Goal: Transaction & Acquisition: Purchase product/service

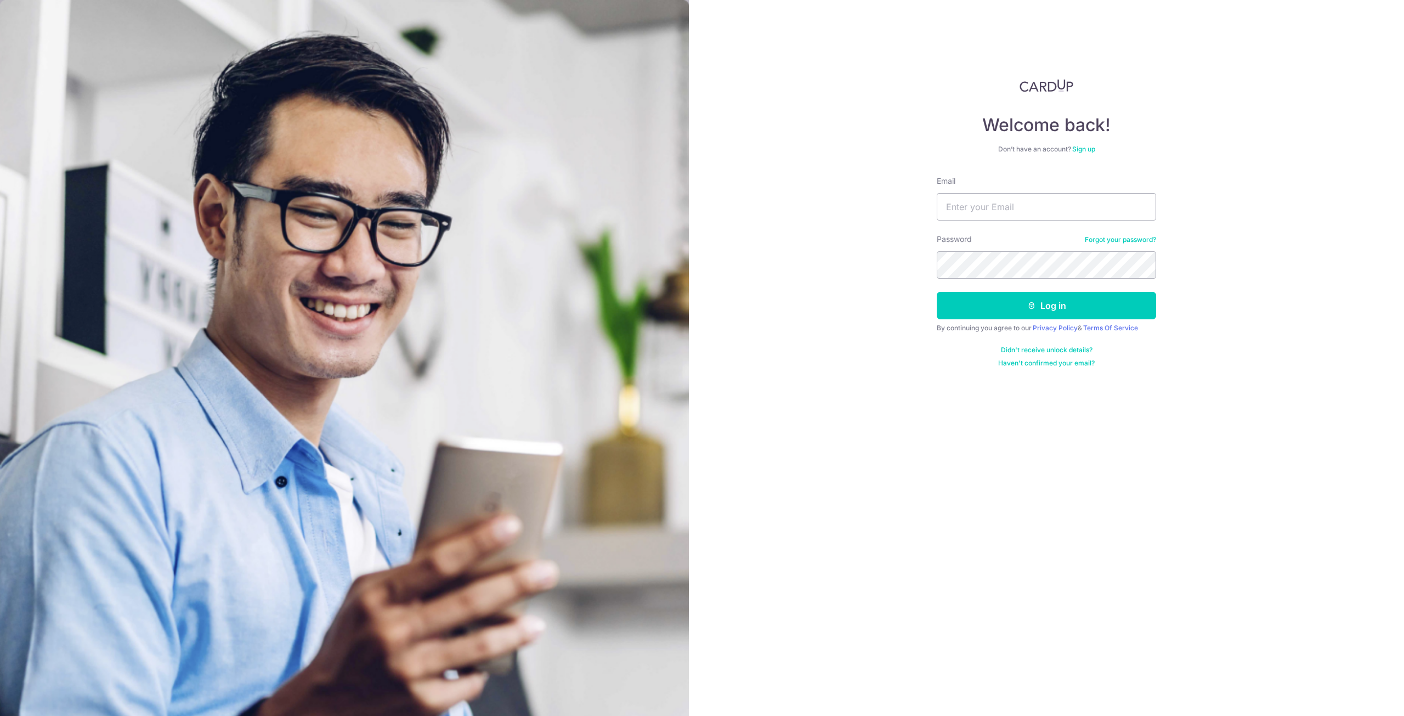
click at [978, 210] on input "Email" at bounding box center [1046, 206] width 219 height 27
type input "H"
type input "[EMAIL_ADDRESS][DOMAIN_NAME]"
click at [937, 292] on button "Log in" at bounding box center [1046, 305] width 219 height 27
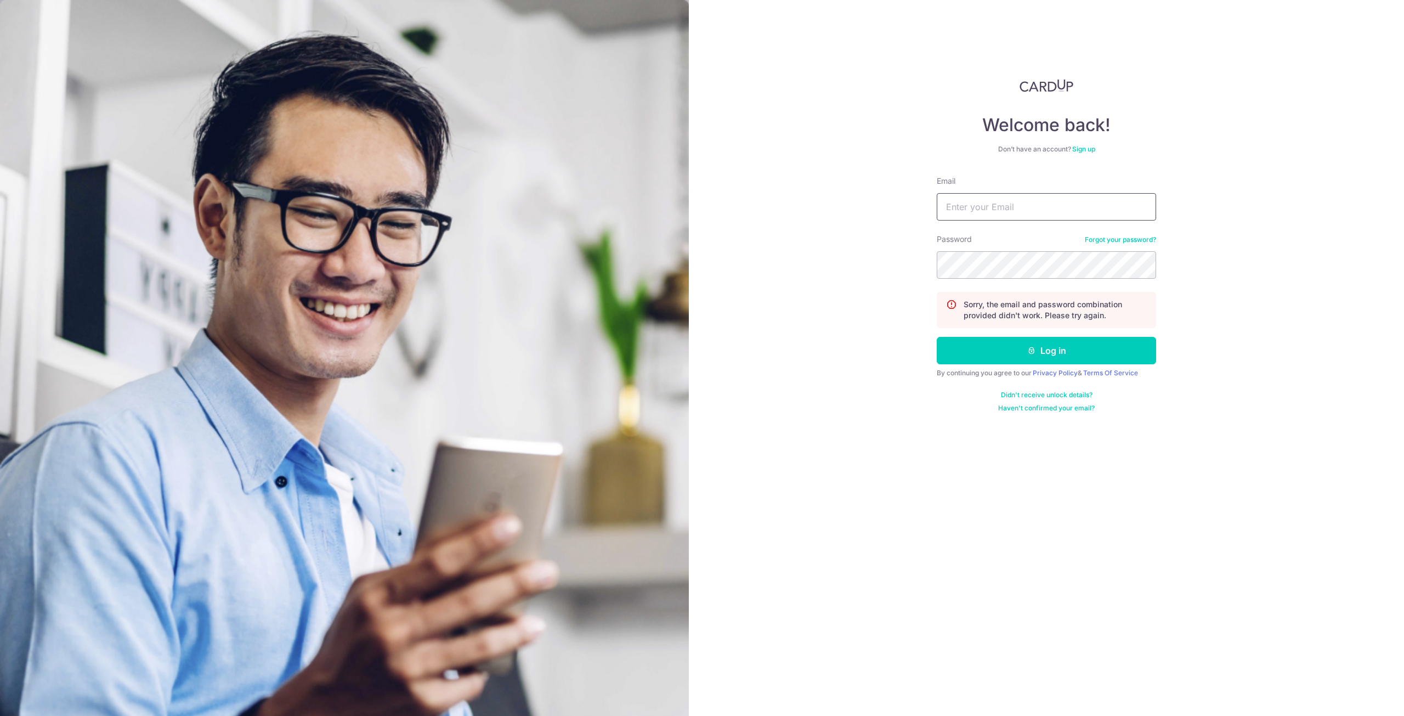
click at [1009, 207] on input "Email" at bounding box center [1046, 206] width 219 height 27
type input "[EMAIL_ADDRESS][DOMAIN_NAME]"
click at [937, 337] on button "Log in" at bounding box center [1046, 350] width 219 height 27
click at [1008, 208] on input "Email" at bounding box center [1046, 206] width 219 height 27
type input "[EMAIL_ADDRESS][DOMAIN_NAME]"
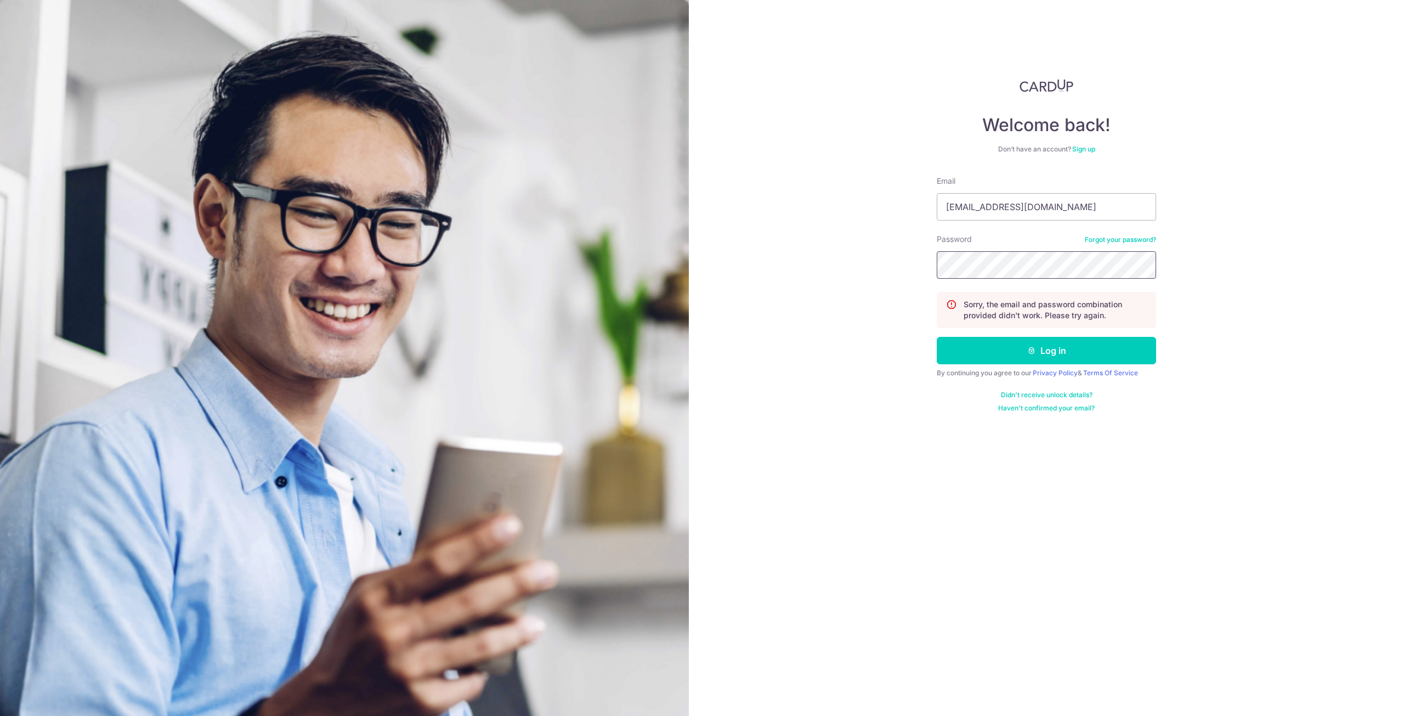
click at [937, 337] on button "Log in" at bounding box center [1046, 350] width 219 height 27
click at [1110, 239] on link "Forgot your password?" at bounding box center [1120, 239] width 71 height 9
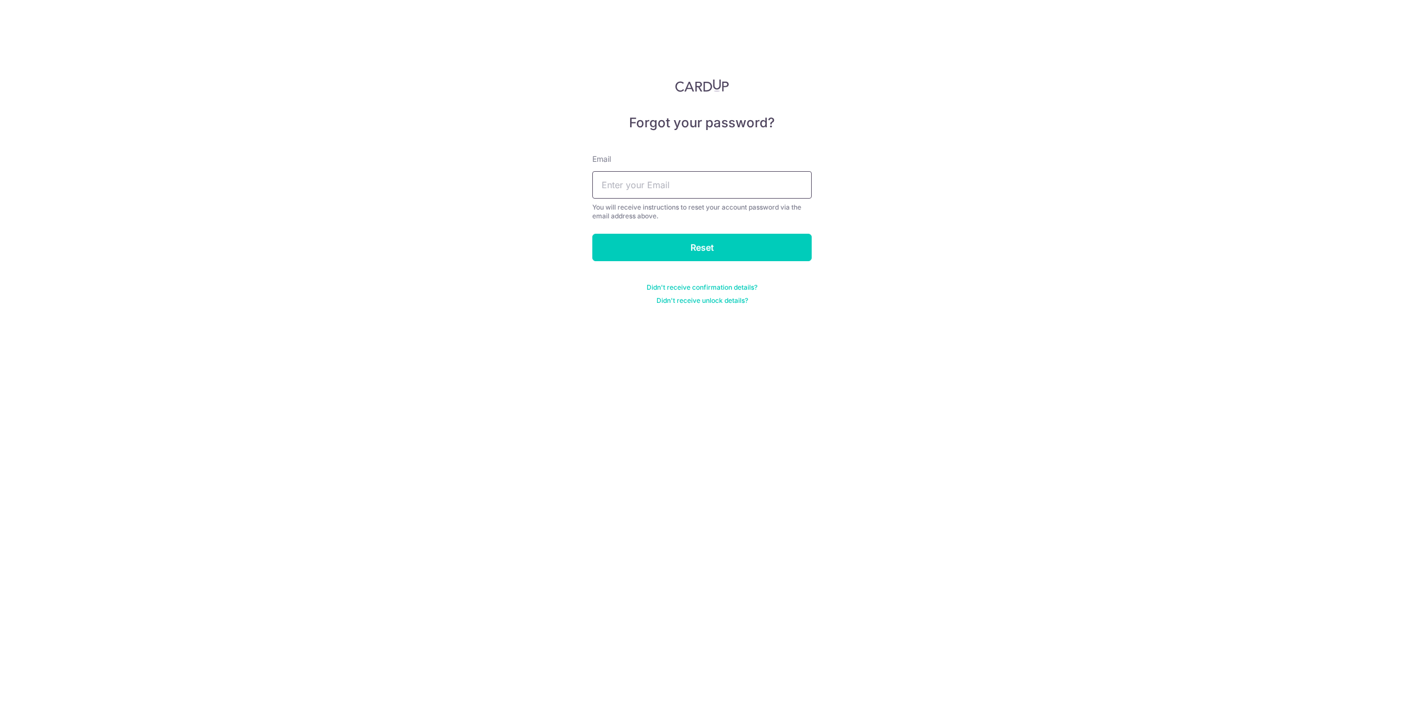
click at [666, 179] on input "text" at bounding box center [701, 184] width 219 height 27
type input "[EMAIL_ADDRESS][DOMAIN_NAME]"
click at [684, 251] on input "Reset" at bounding box center [701, 247] width 219 height 27
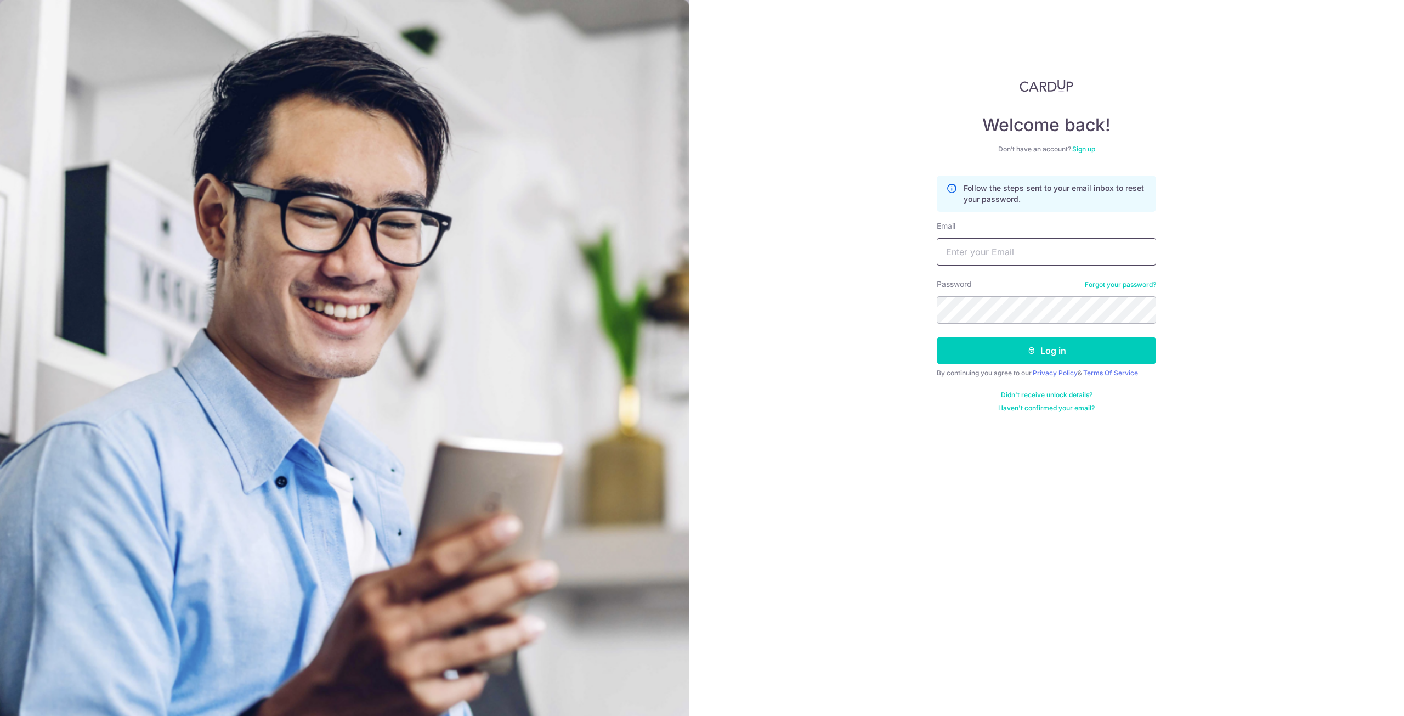
click at [992, 256] on input "Email" at bounding box center [1046, 251] width 219 height 27
click at [1006, 262] on input "Email" at bounding box center [1046, 251] width 219 height 27
type input "[EMAIL_ADDRESS][DOMAIN_NAME]"
click at [937, 337] on button "Log in" at bounding box center [1046, 350] width 219 height 27
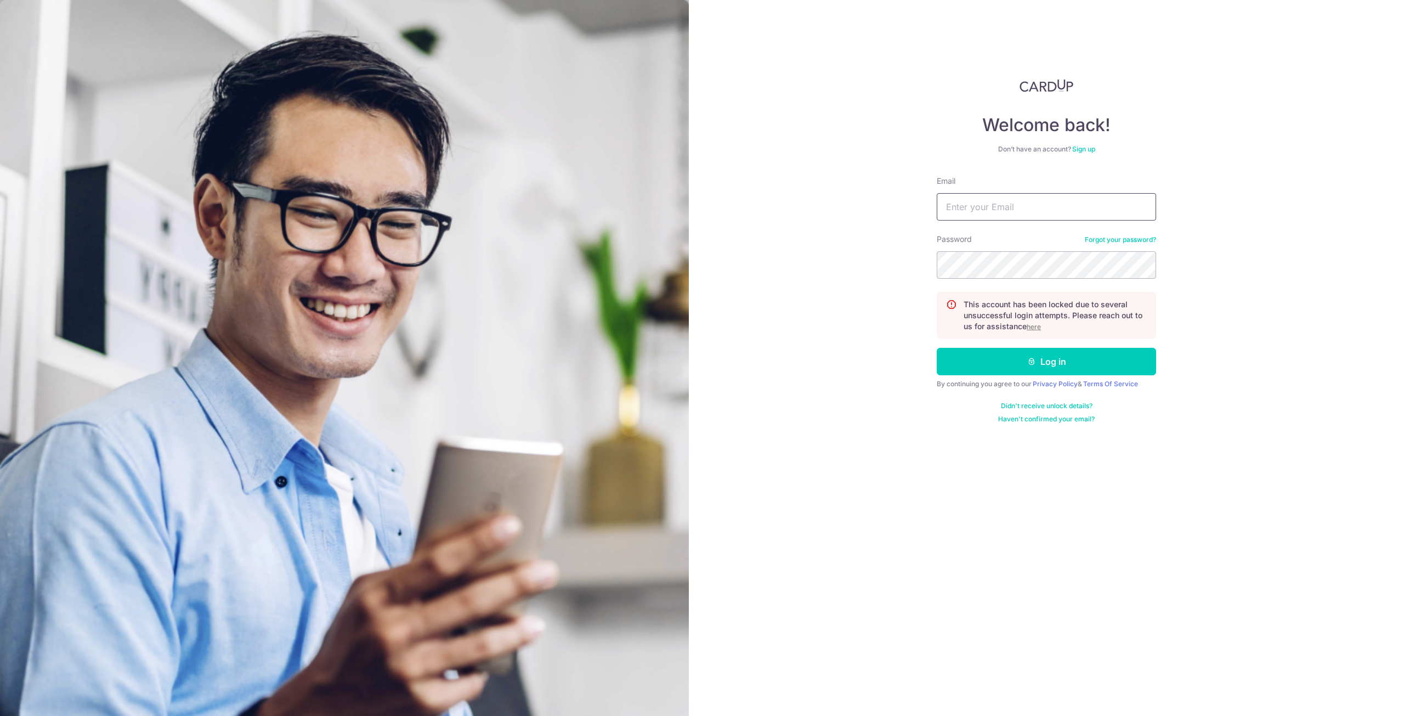
click at [979, 208] on input "Email" at bounding box center [1046, 206] width 219 height 27
click at [998, 209] on input "Email" at bounding box center [1046, 206] width 219 height 27
type input "[EMAIL_ADDRESS][DOMAIN_NAME]"
click at [937, 348] on button "Log in" at bounding box center [1046, 361] width 219 height 27
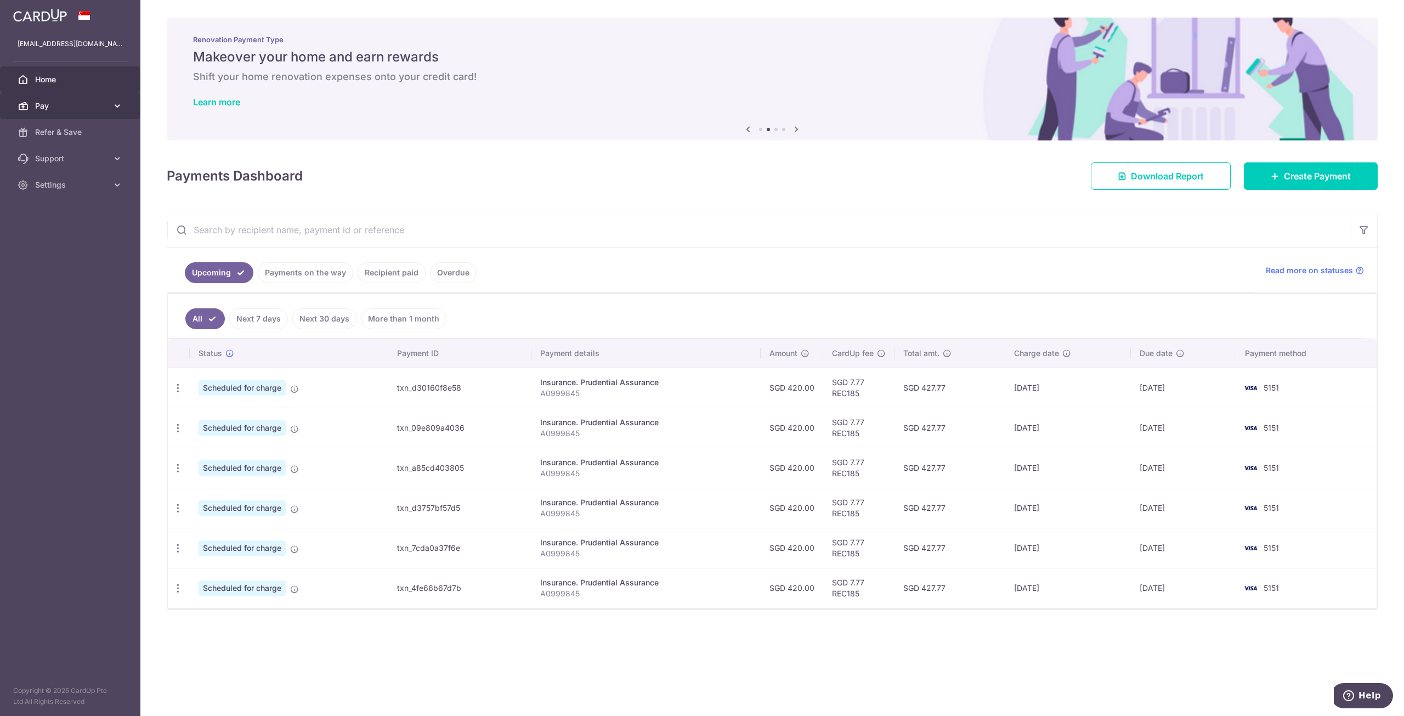
click at [106, 104] on span "Pay" at bounding box center [71, 105] width 72 height 11
click at [552, 652] on div "× Pause Schedule Pause all future payments in this series Pause just this one p…" at bounding box center [771, 358] width 1263 height 716
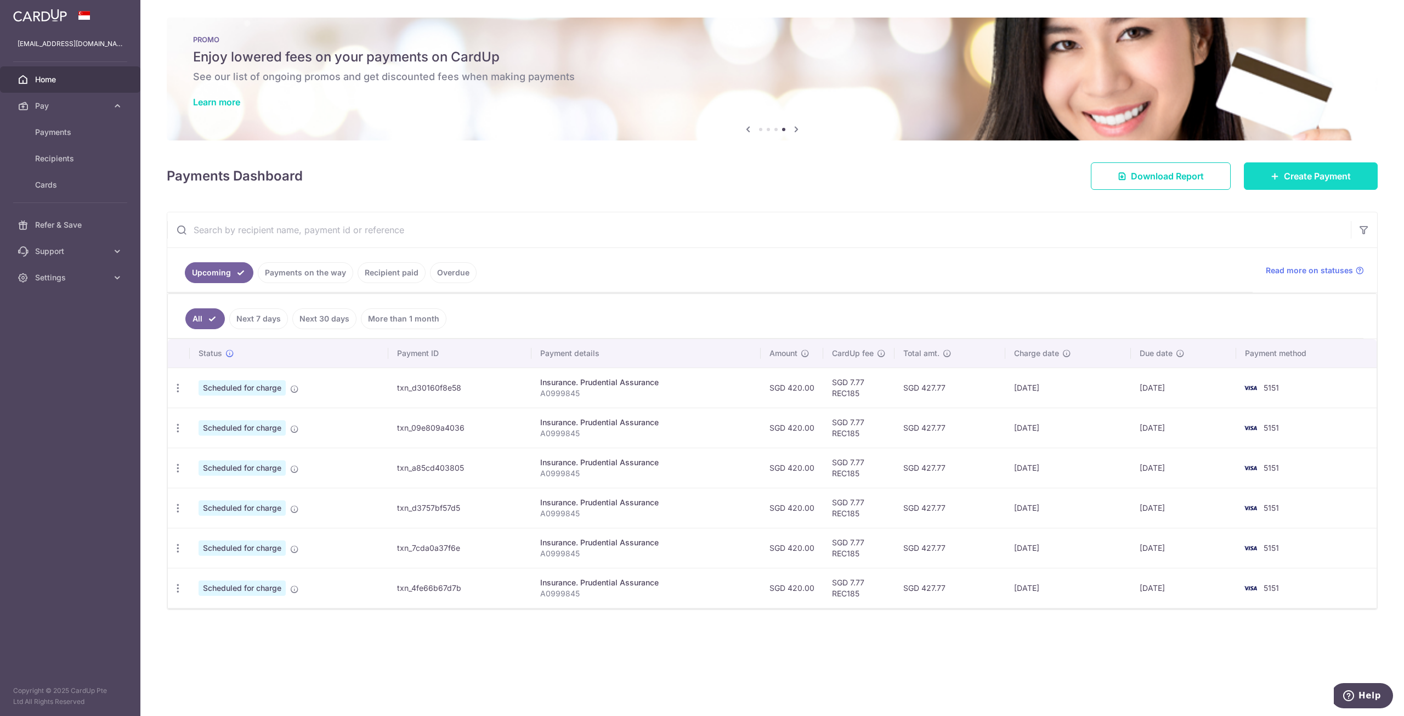
click at [1287, 181] on span "Create Payment" at bounding box center [1317, 175] width 67 height 13
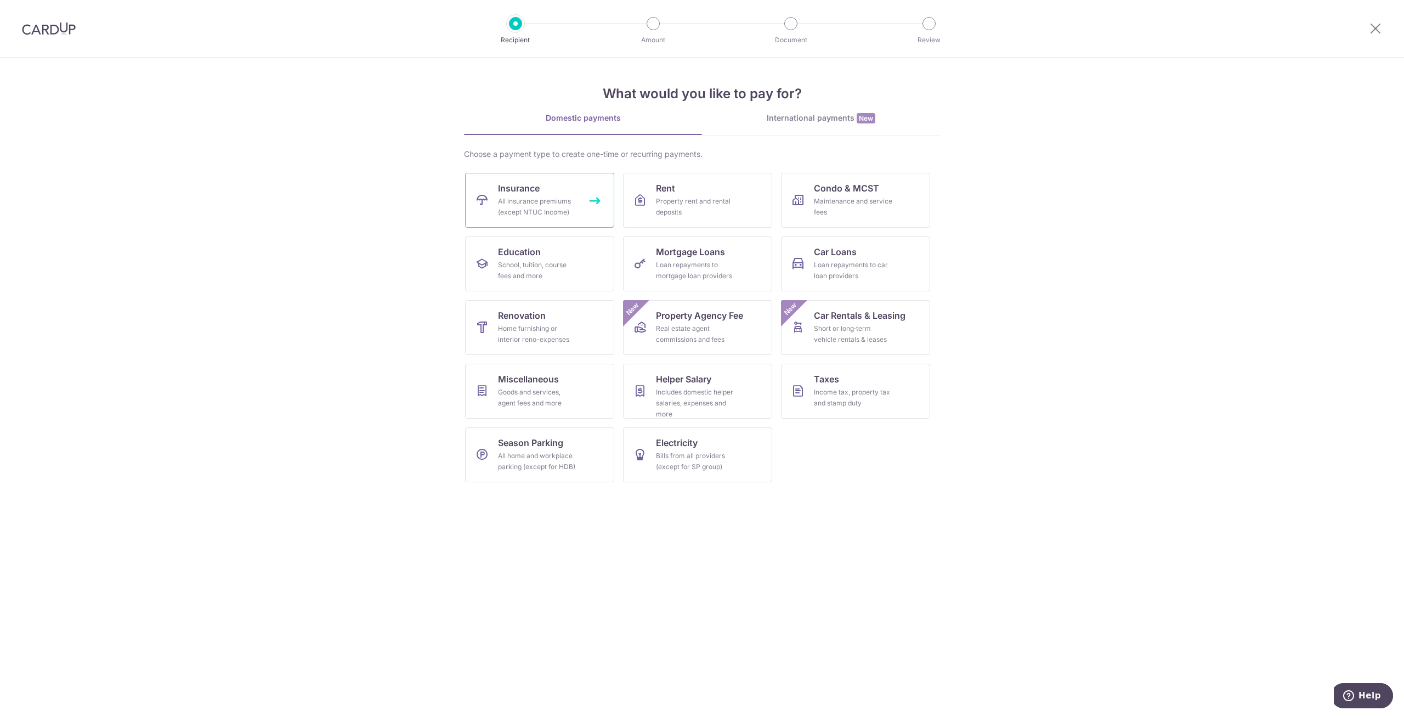
click at [569, 205] on div "All insurance premiums (except NTUC Income)" at bounding box center [537, 207] width 79 height 22
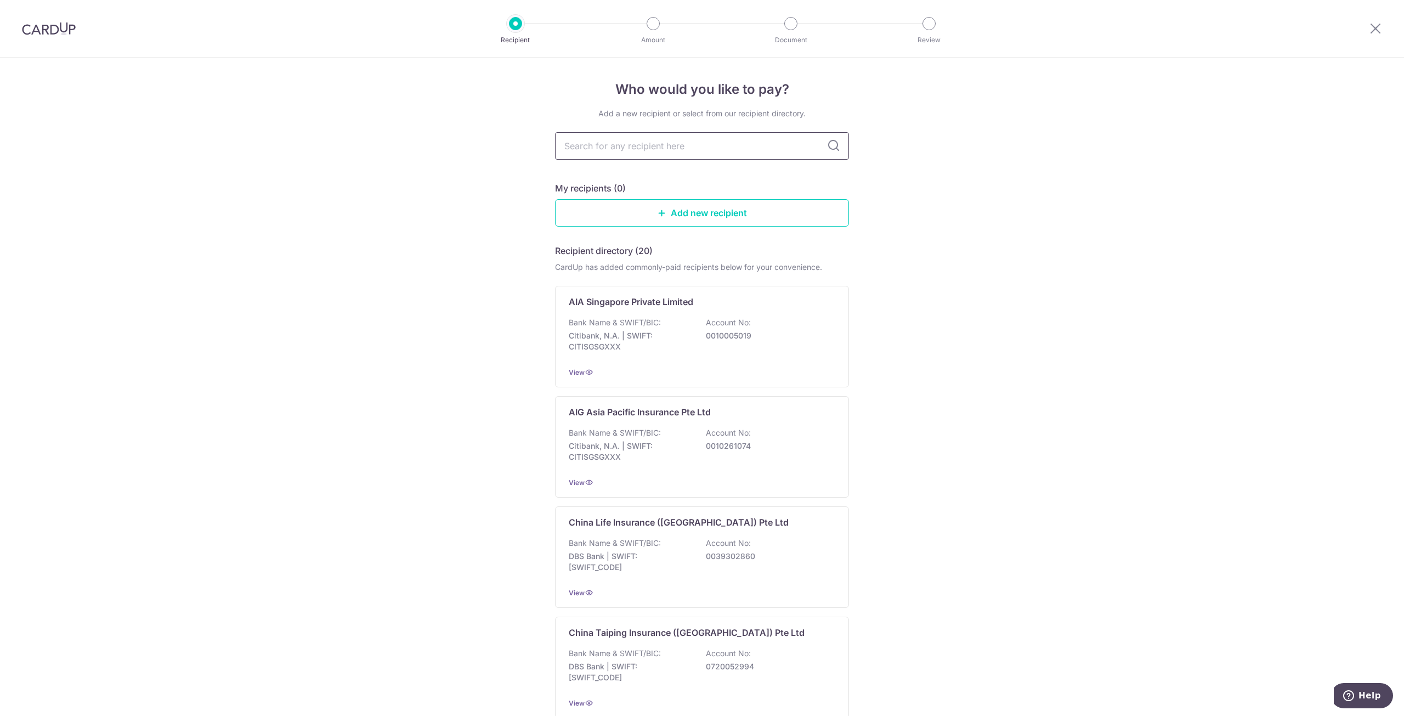
click at [590, 140] on input "text" at bounding box center [702, 145] width 294 height 27
type input "prudential"
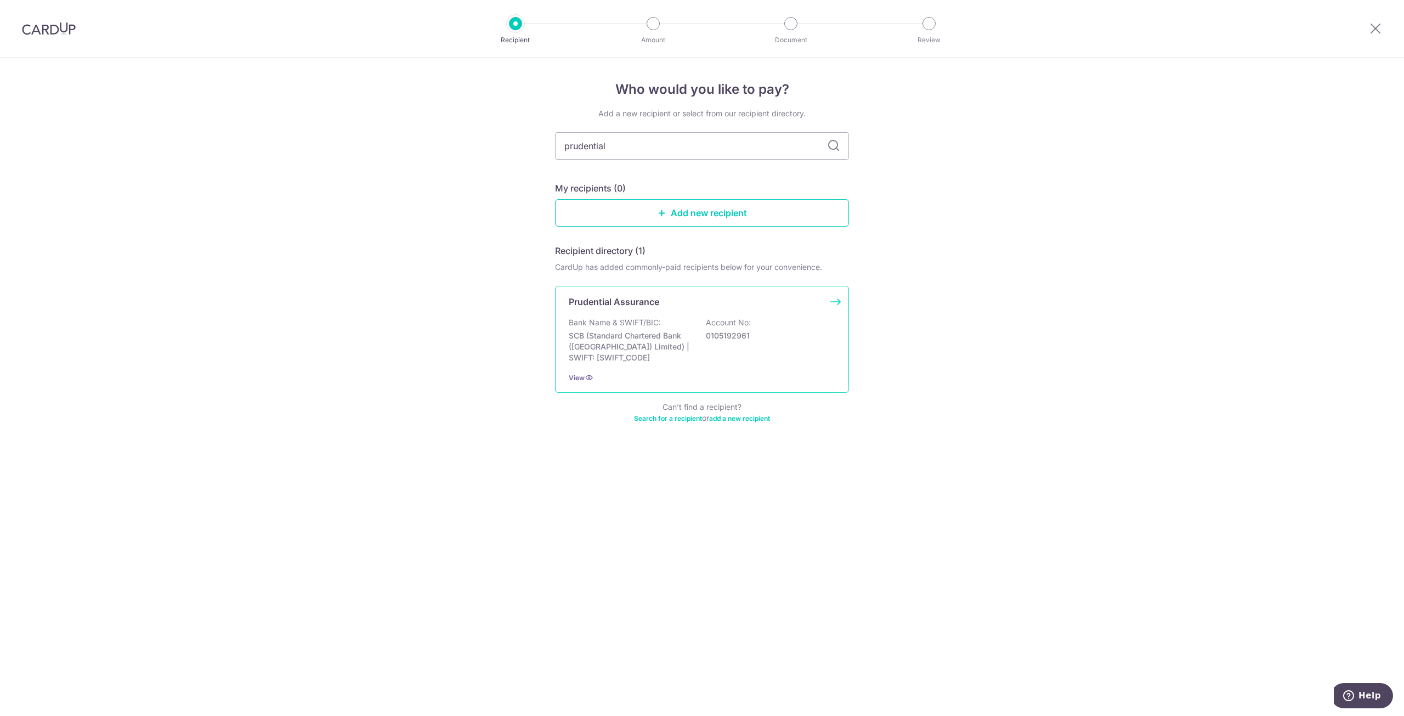
click at [661, 300] on div "Prudential Assurance" at bounding box center [695, 301] width 253 height 13
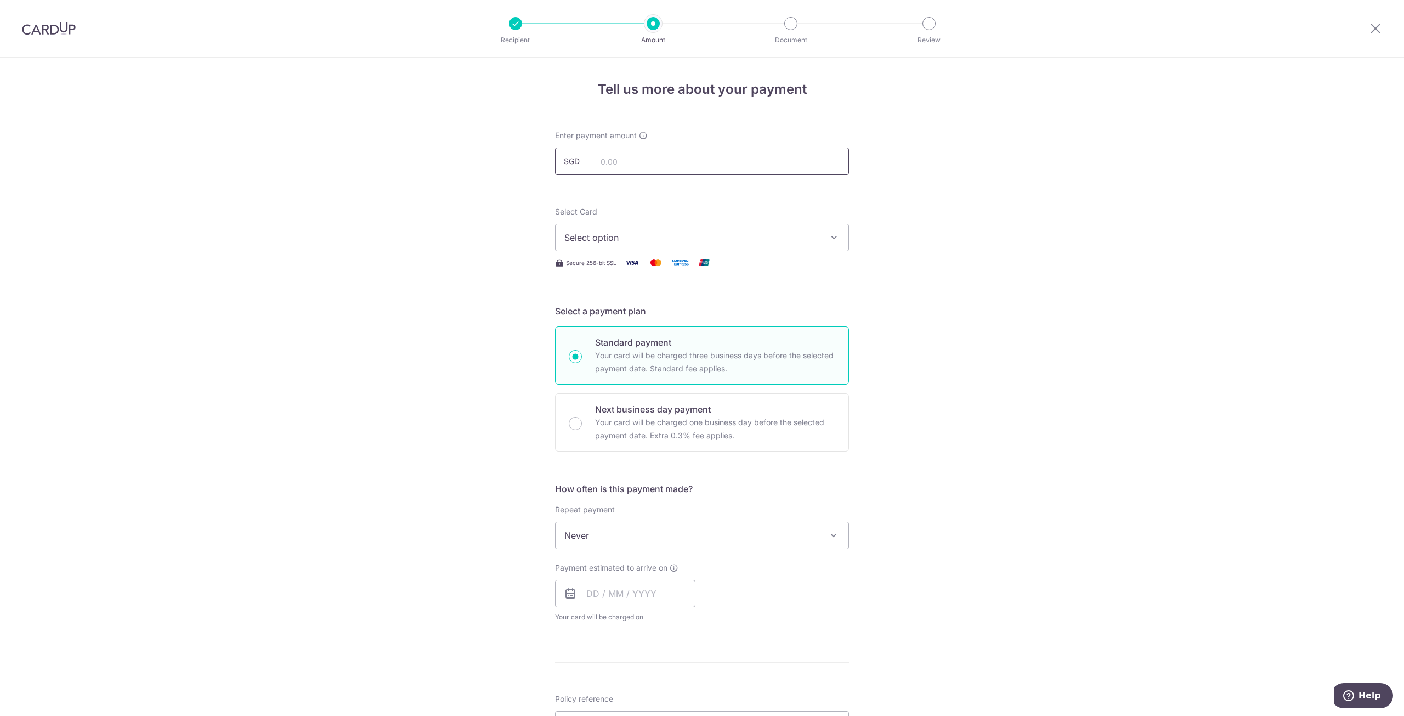
click at [643, 159] on input "text" at bounding box center [702, 160] width 294 height 27
type input "84.22"
click at [634, 229] on button "Select option" at bounding box center [702, 237] width 294 height 27
click at [624, 315] on span "**** 5151" at bounding box center [610, 315] width 39 height 13
click at [913, 291] on div "Tell us more about your payment Enter payment amount SGD 84.22 84.22 Select Car…" at bounding box center [702, 576] width 1404 height 1037
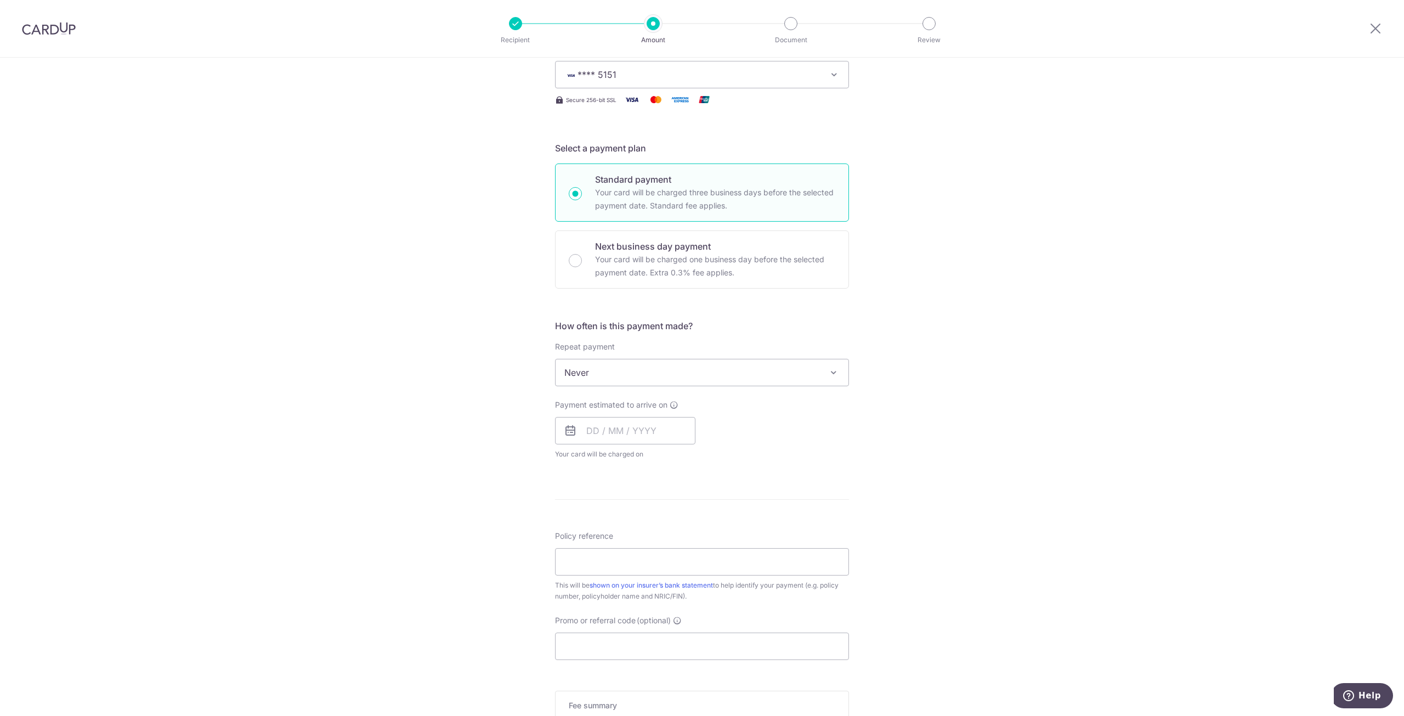
scroll to position [164, 0]
click at [630, 374] on span "Never" at bounding box center [701, 370] width 293 height 26
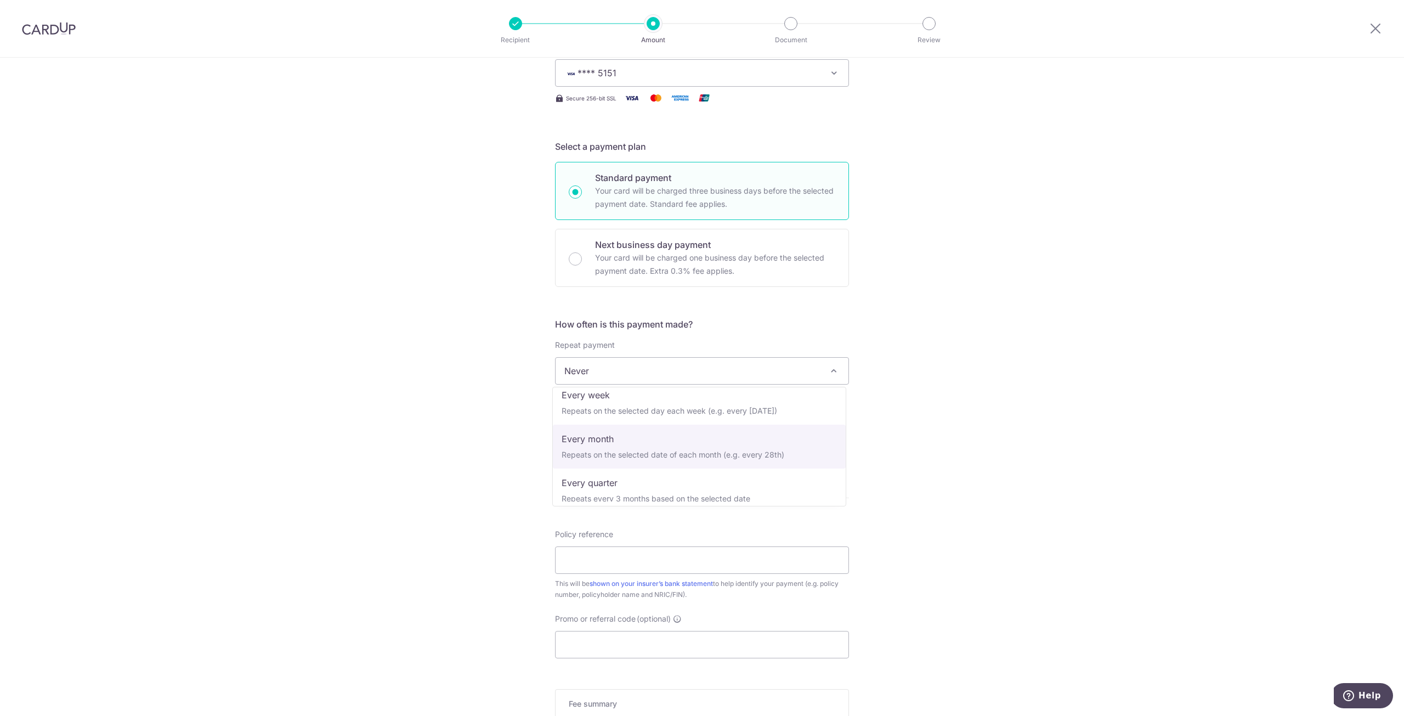
select select "3"
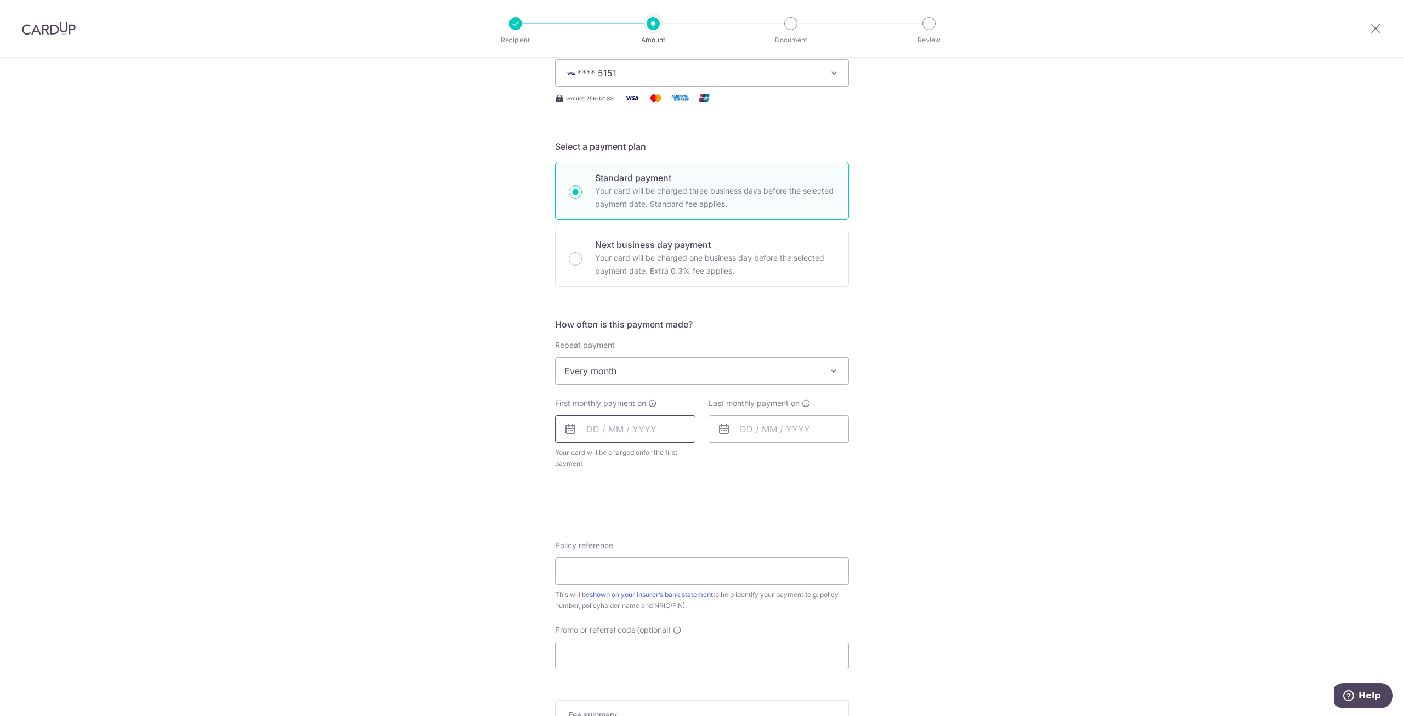
click at [625, 437] on input "text" at bounding box center [625, 428] width 140 height 27
click at [626, 463] on div "Aug Sep Oct Nov Dec 2025 2026 2027 2028 2029 2030 2031 2032 2033 2034 2035" at bounding box center [643, 458] width 80 height 9
click at [623, 460] on select "Aug Sep Oct Nov Dec" at bounding box center [617, 458] width 29 height 9
click at [601, 504] on link "1" at bounding box center [600, 507] width 18 height 18
type input "01/09/2025"
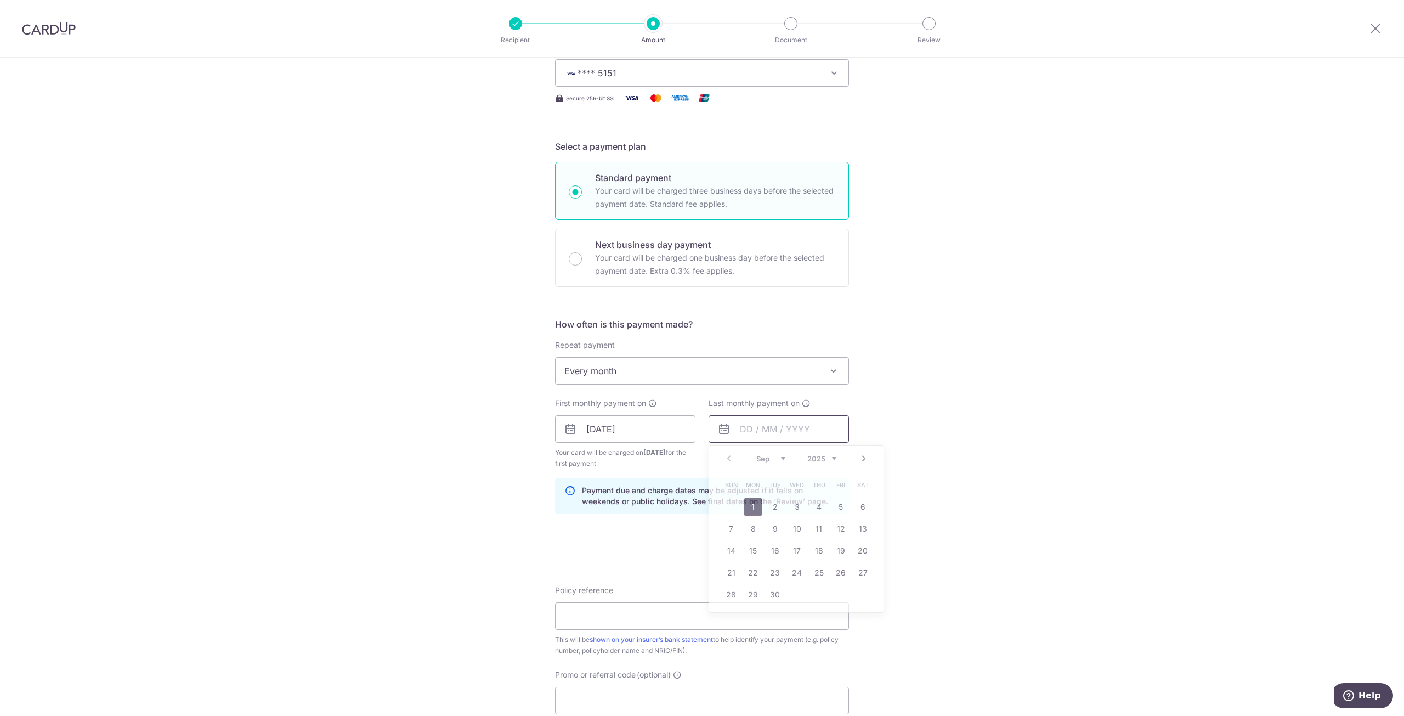
click at [763, 429] on input "text" at bounding box center [778, 428] width 140 height 27
click at [952, 350] on div "Tell us more about your payment Enter payment amount SGD 84.22 84.22 Select Car…" at bounding box center [702, 439] width 1404 height 1093
click at [798, 427] on input "text" at bounding box center [778, 428] width 140 height 27
click at [782, 455] on select "Sep Oct Nov Dec" at bounding box center [770, 458] width 29 height 9
drag, startPoint x: 794, startPoint y: 479, endPoint x: 807, endPoint y: 463, distance: 20.7
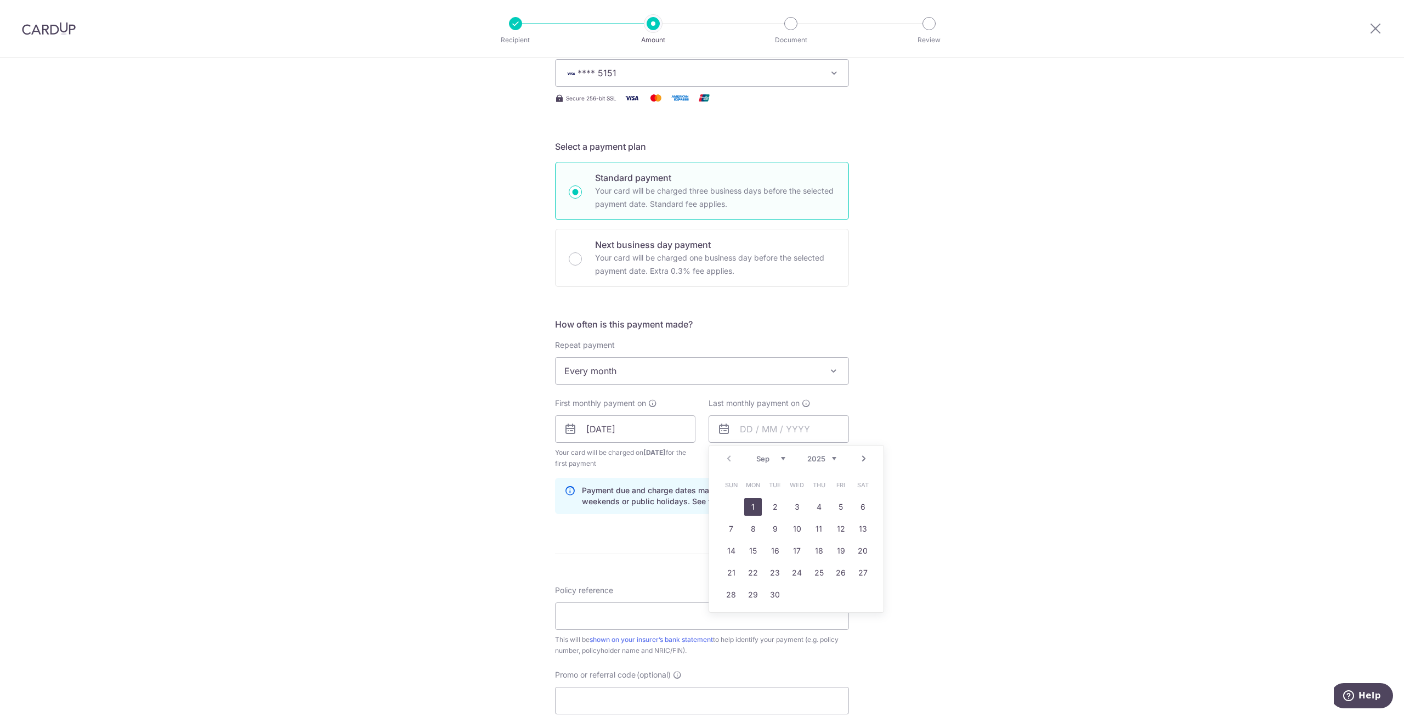
click at [794, 479] on span "Wed" at bounding box center [797, 485] width 18 height 18
click at [831, 458] on select "2025 2026 2027 2028 2029 2030 2031 2032 2033 2034 2035" at bounding box center [821, 458] width 29 height 9
click at [776, 460] on select "Jan Feb Mar Apr May Jun Jul Aug Sep Oct Nov Dec" at bounding box center [770, 458] width 29 height 9
click at [818, 507] on link "1" at bounding box center [819, 507] width 18 height 18
type input "01/01/2026"
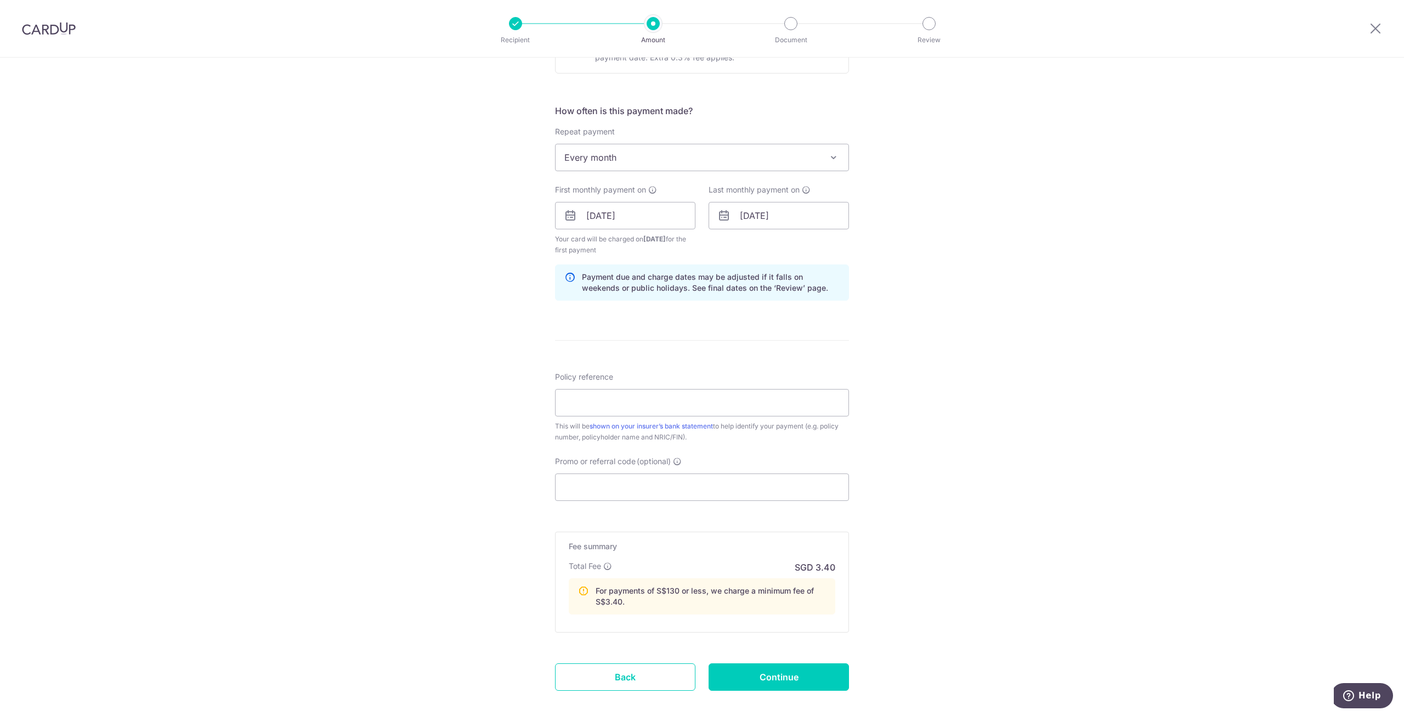
scroll to position [384, 0]
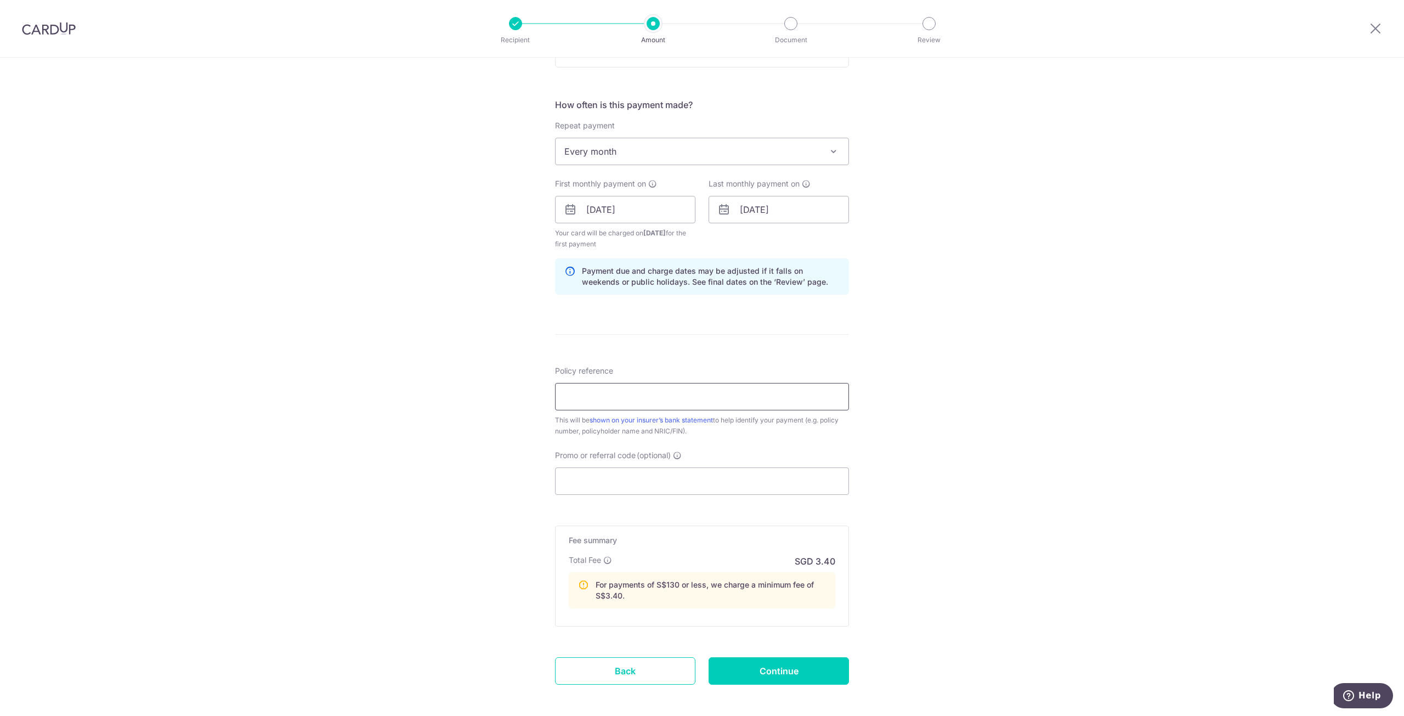
click at [588, 398] on input "Policy reference" at bounding box center [702, 396] width 294 height 27
click at [639, 487] on input "Promo or referral code (optional)" at bounding box center [702, 480] width 294 height 27
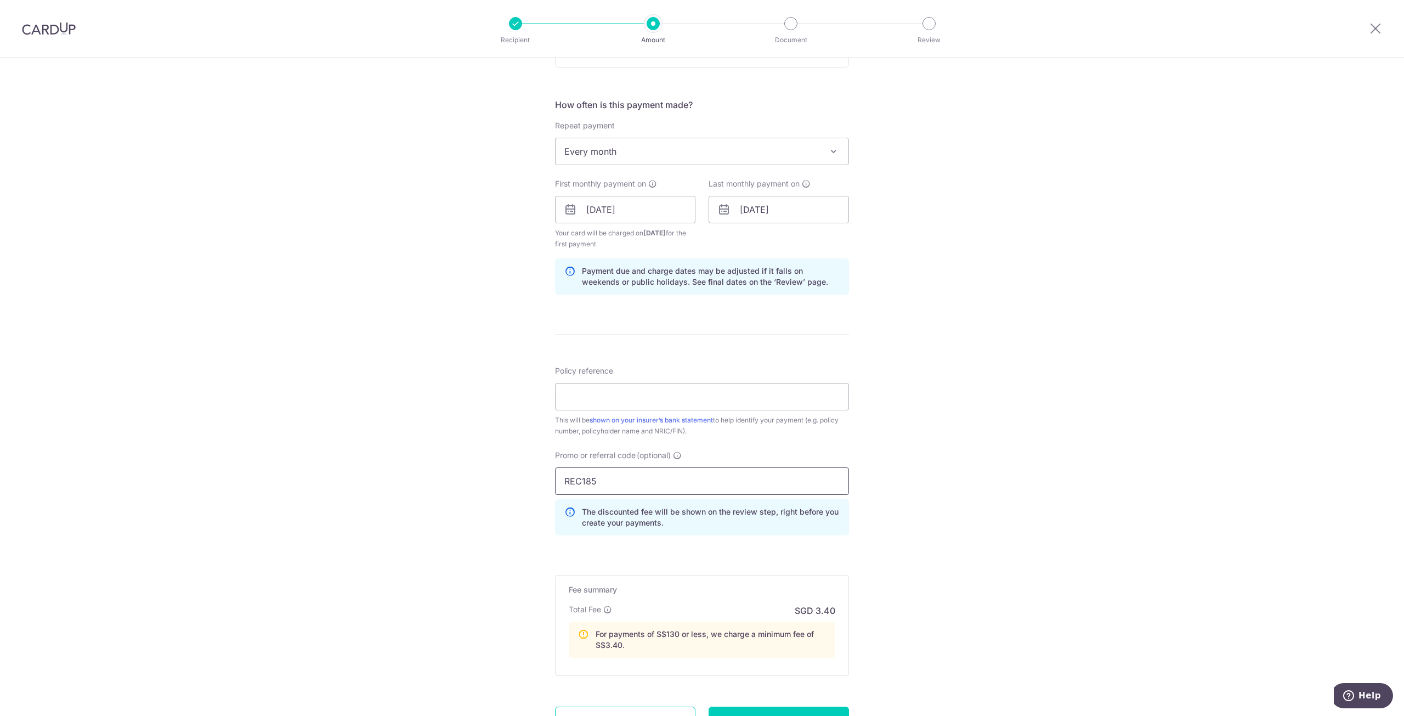
type input "REC185"
click at [594, 407] on input "Policy reference" at bounding box center [702, 396] width 294 height 27
paste input "A2871792"
type input "A2871792"
click at [927, 433] on div "Tell us more about your payment Enter payment amount SGD 84.22 84.22 Select Car…" at bounding box center [702, 245] width 1404 height 1142
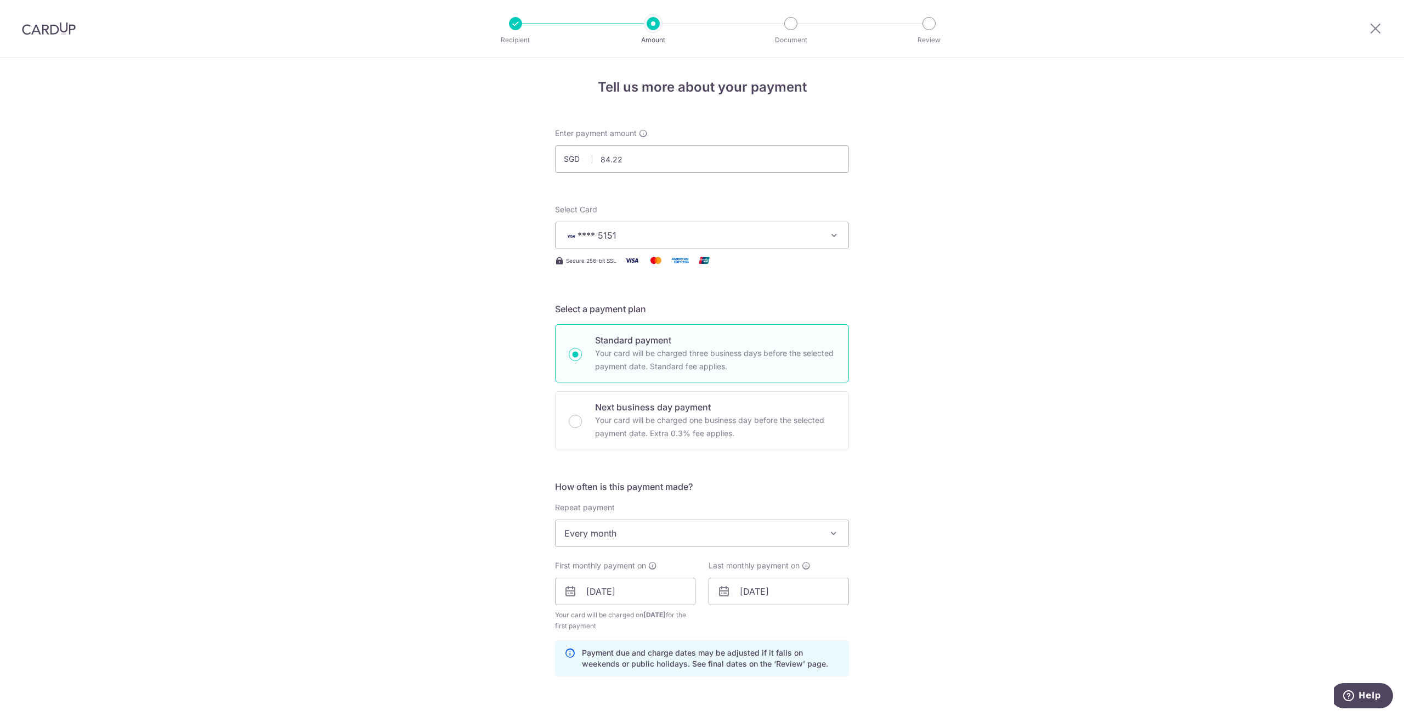
scroll to position [0, 0]
click at [1376, 25] on icon at bounding box center [1375, 28] width 13 height 14
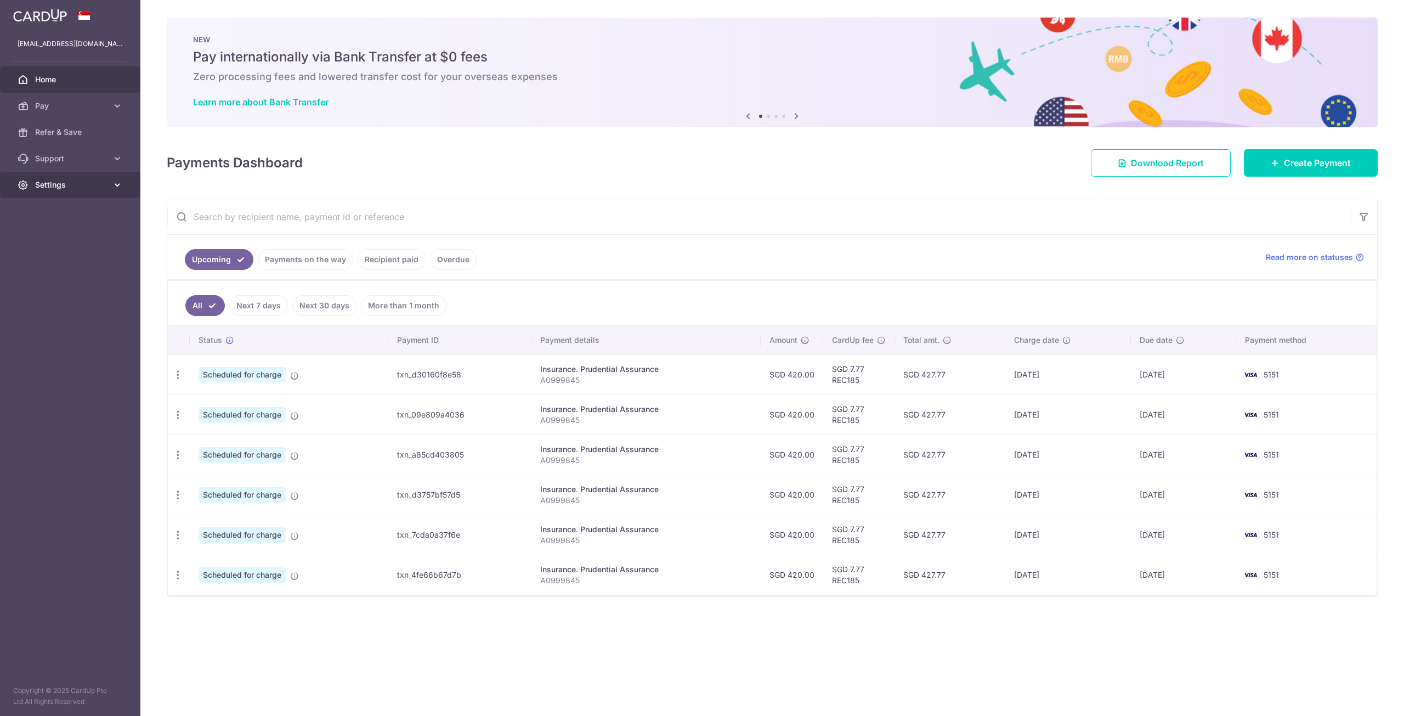
click at [112, 186] on icon at bounding box center [117, 184] width 11 height 11
click at [58, 234] on span "Logout" at bounding box center [71, 237] width 72 height 11
